Goal: Task Accomplishment & Management: Use online tool/utility

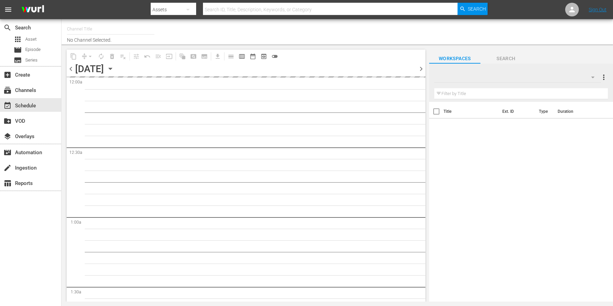
type input "City Hunter (Previously [PERSON_NAME]) (1555)"
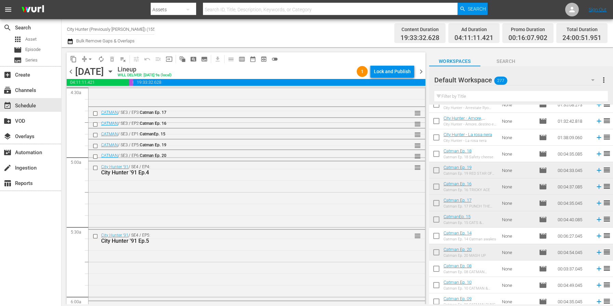
scroll to position [2405, 0]
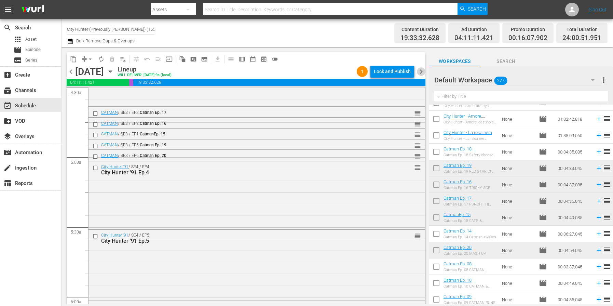
click at [424, 70] on span "chevron_right" at bounding box center [421, 71] width 9 height 9
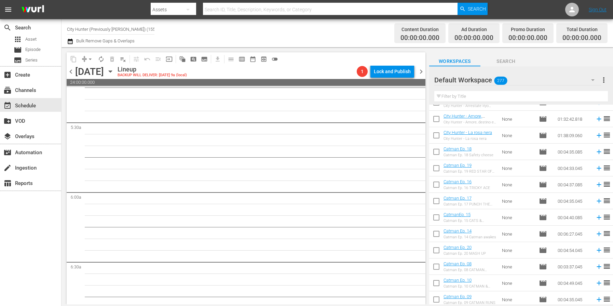
scroll to position [720, 0]
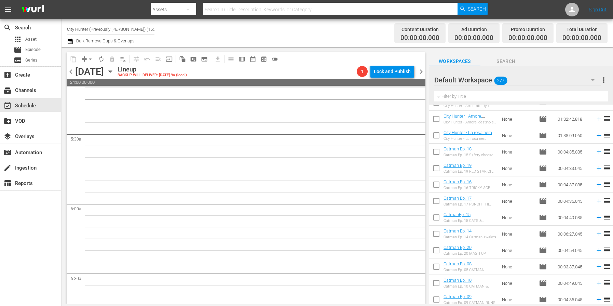
click at [71, 73] on span "chevron_left" at bounding box center [71, 71] width 9 height 9
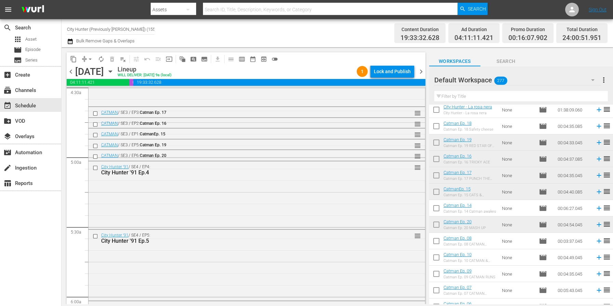
scroll to position [2435, 0]
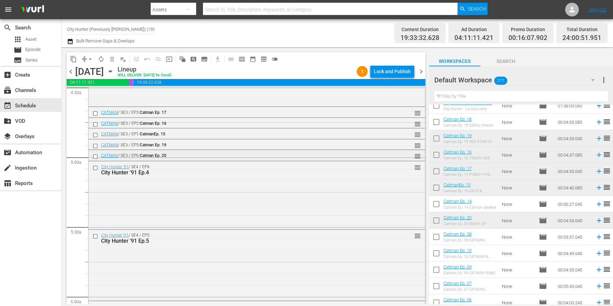
click at [95, 156] on input "checkbox" at bounding box center [96, 156] width 7 height 6
click at [111, 59] on span "delete_forever_outlined" at bounding box center [112, 59] width 7 height 7
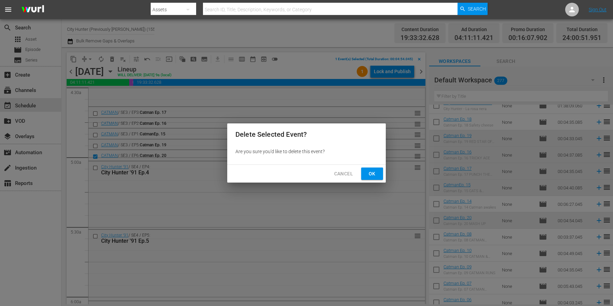
click at [367, 174] on span "Ok" at bounding box center [372, 173] width 11 height 9
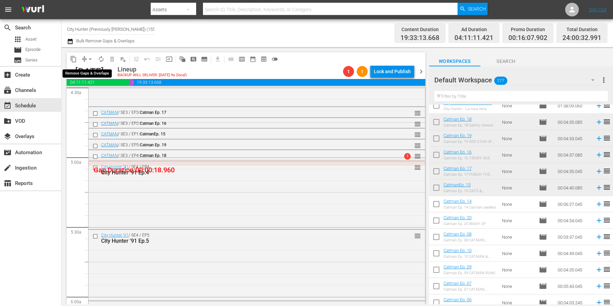
click at [89, 57] on span "arrow_drop_down" at bounding box center [90, 59] width 7 height 7
click at [114, 97] on li "Align to End of Previous Day" at bounding box center [91, 95] width 72 height 11
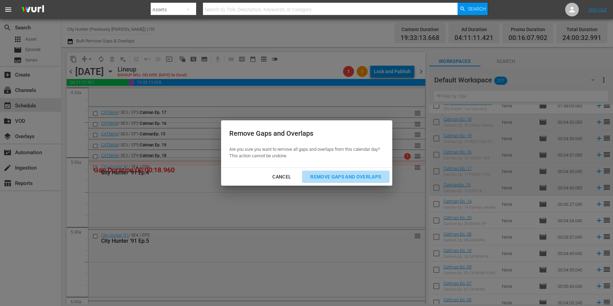
click at [337, 176] on div "Remove Gaps and Overlaps" at bounding box center [346, 177] width 82 height 9
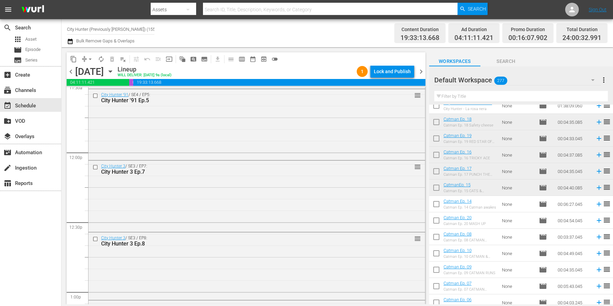
scroll to position [1542, 0]
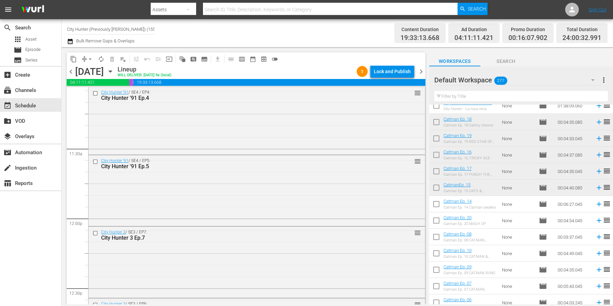
click at [419, 74] on span "chevron_right" at bounding box center [421, 71] width 9 height 9
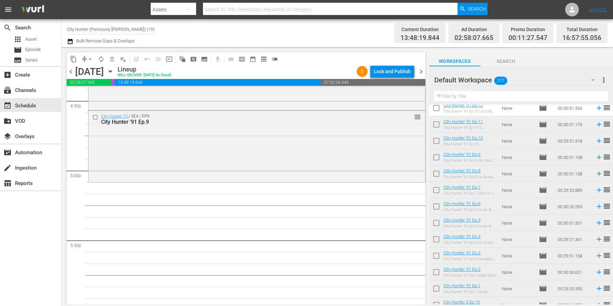
scroll to position [2309, 0]
